Goal: Navigation & Orientation: Find specific page/section

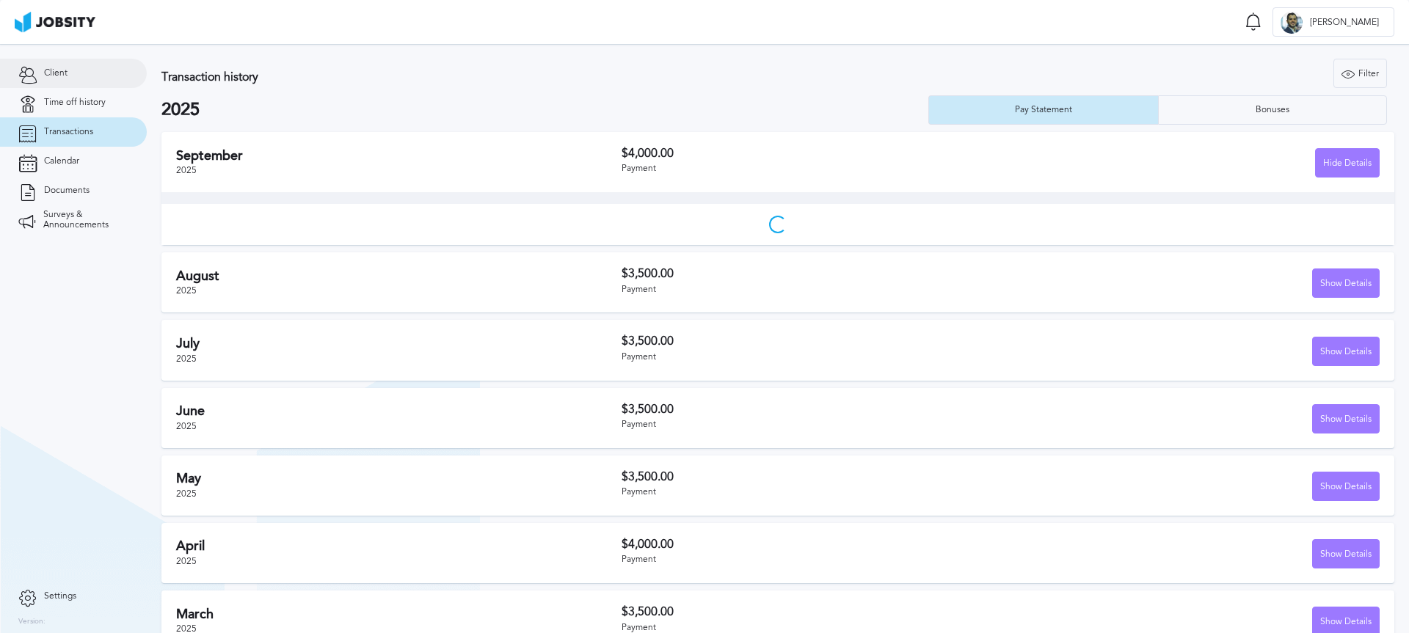
click at [68, 78] on link "Client" at bounding box center [73, 73] width 147 height 29
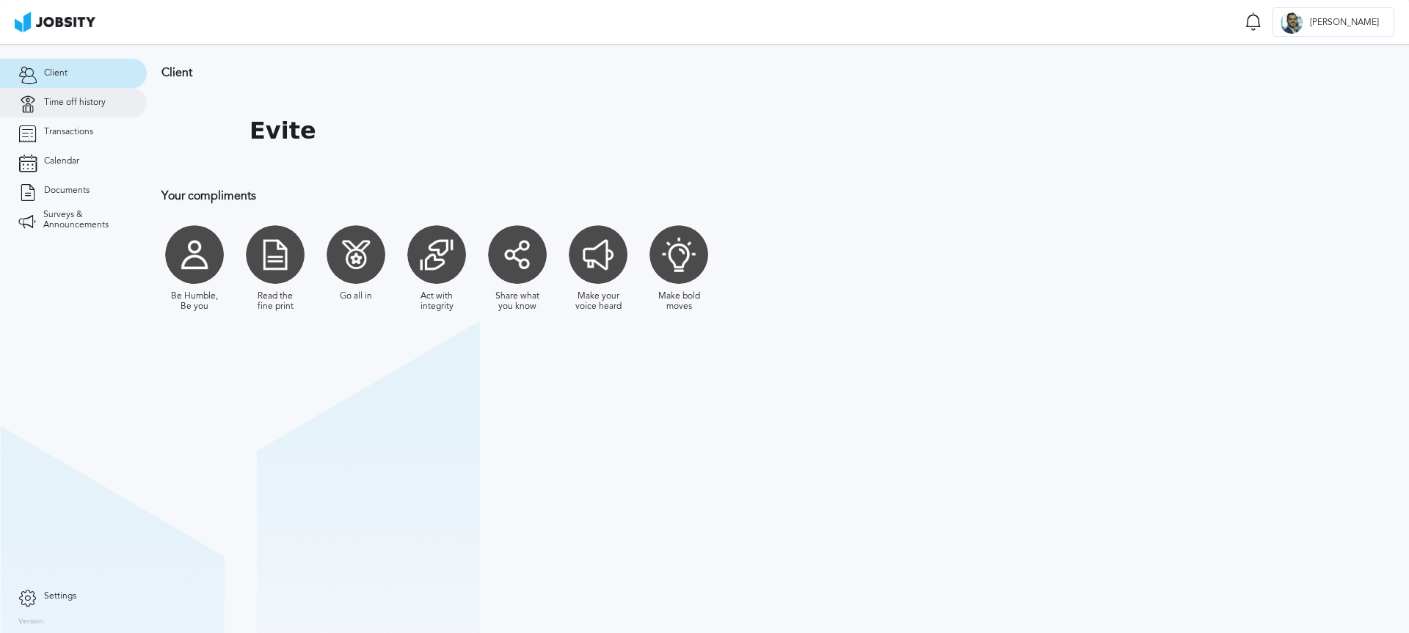
click at [73, 107] on span "Time off history" at bounding box center [75, 103] width 62 height 10
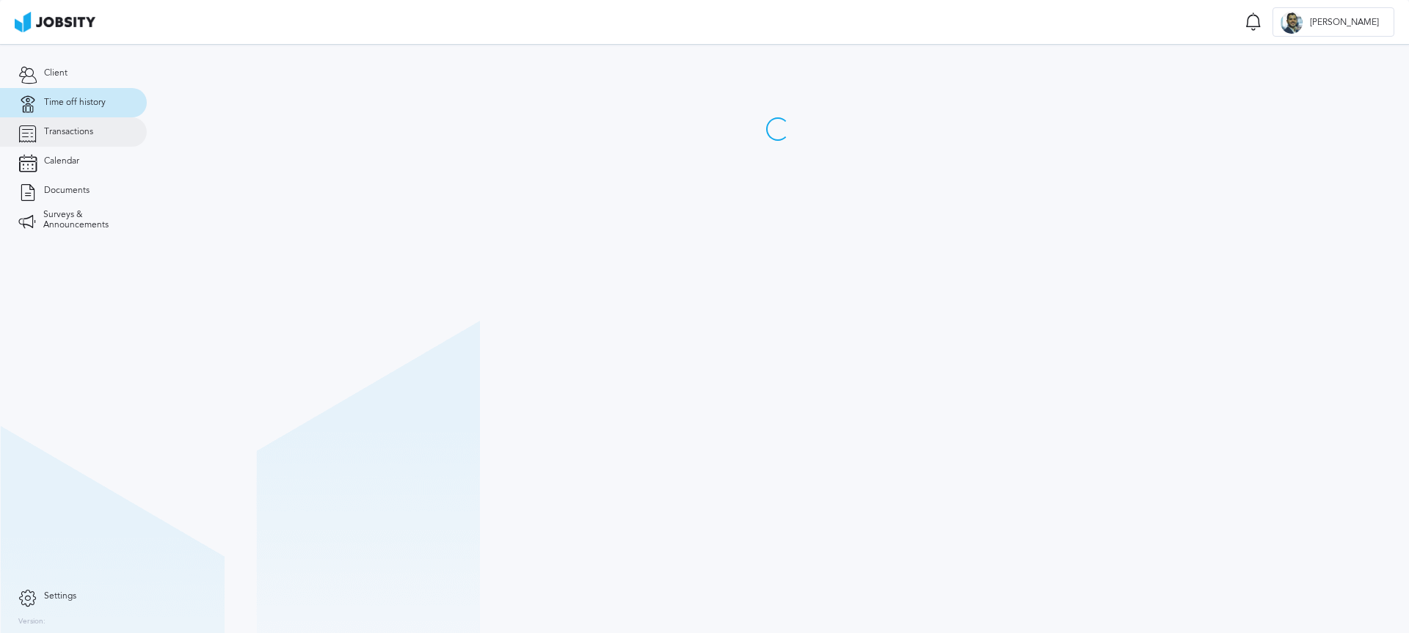
click at [73, 127] on span "Transactions" at bounding box center [68, 132] width 49 height 10
